Goal: Task Accomplishment & Management: Use online tool/utility

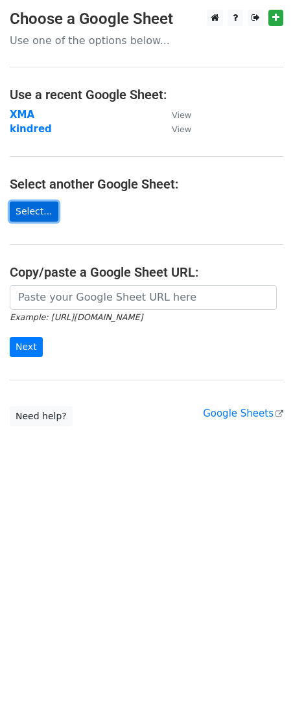
click at [30, 205] on link "Select..." at bounding box center [34, 212] width 49 height 20
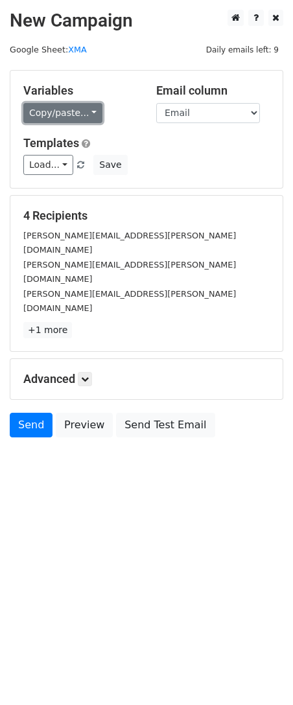
click at [81, 120] on link "Copy/paste..." at bounding box center [62, 113] width 79 height 20
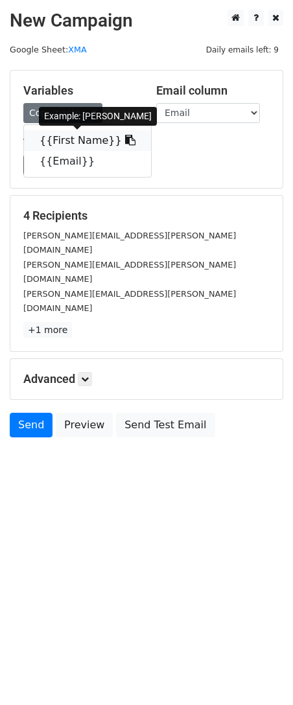
click at [94, 135] on link "{{First Name}}" at bounding box center [87, 140] width 127 height 21
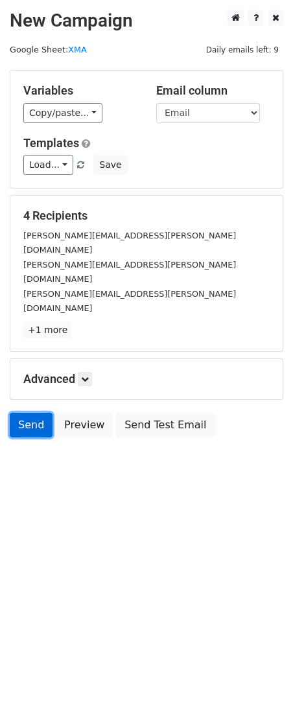
click at [25, 413] on link "Send" at bounding box center [31, 425] width 43 height 25
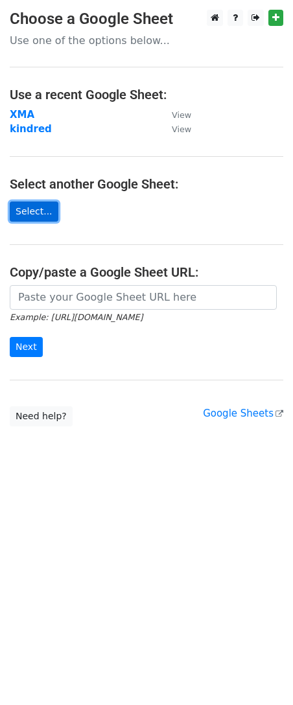
click at [37, 215] on link "Select..." at bounding box center [34, 212] width 49 height 20
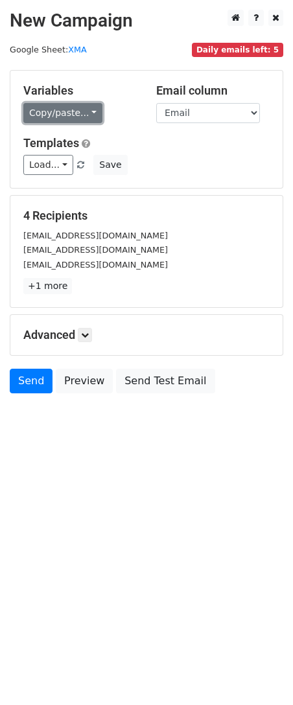
click at [84, 110] on link "Copy/paste..." at bounding box center [62, 113] width 79 height 20
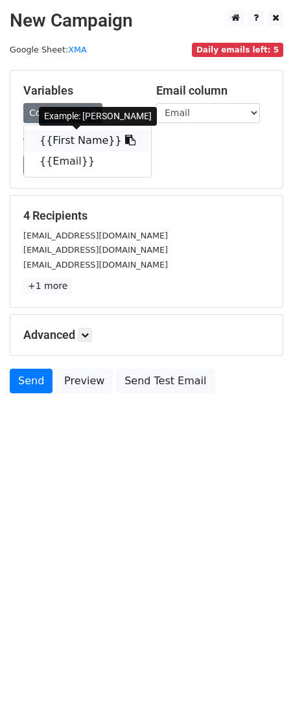
click at [103, 139] on link "{{First Name}}" at bounding box center [87, 140] width 127 height 21
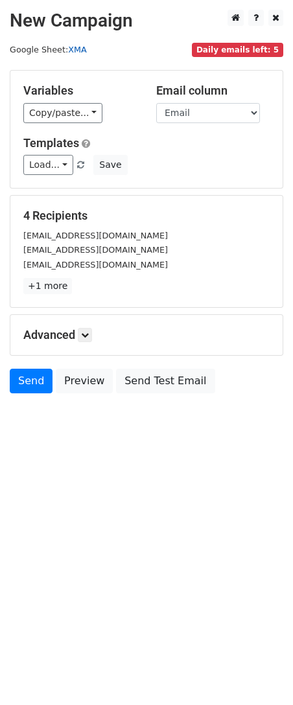
click at [69, 49] on link "XMA" at bounding box center [77, 50] width 18 height 10
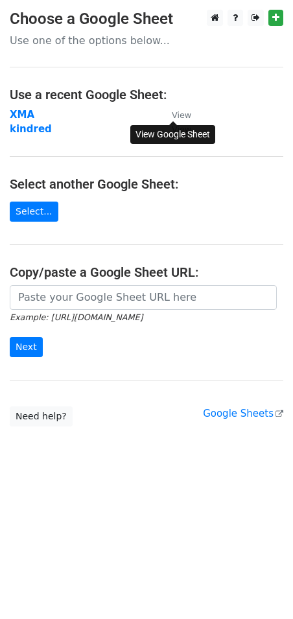
click at [180, 115] on small "View" at bounding box center [181, 115] width 19 height 10
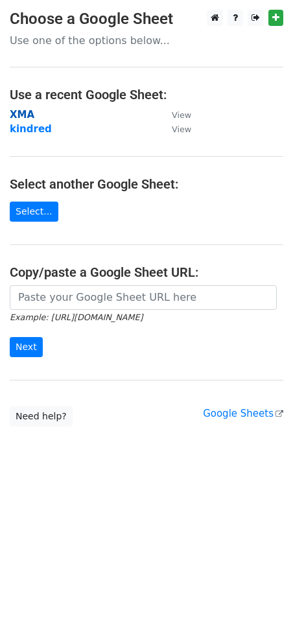
click at [16, 110] on strong "XMA" at bounding box center [22, 115] width 25 height 12
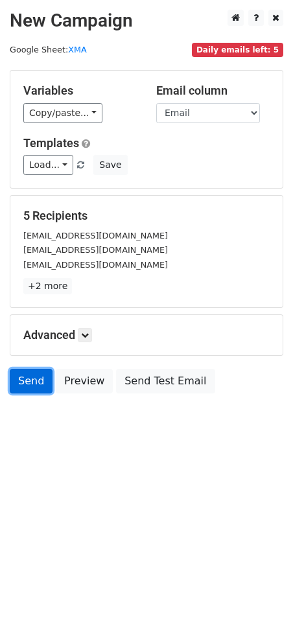
click at [36, 384] on link "Send" at bounding box center [31, 381] width 43 height 25
